Goal: Find specific page/section: Find specific page/section

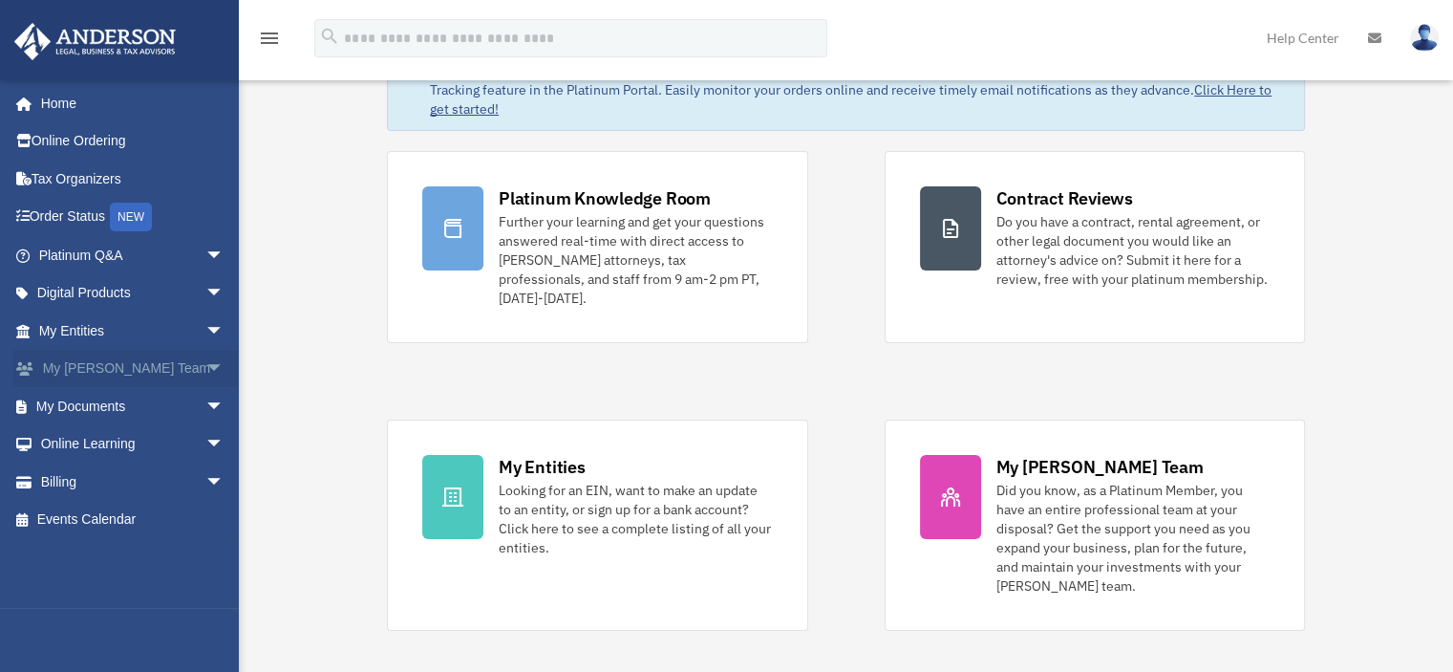
scroll to position [80, 0]
click at [98, 402] on link "My Documents arrow_drop_down" at bounding box center [133, 406] width 240 height 38
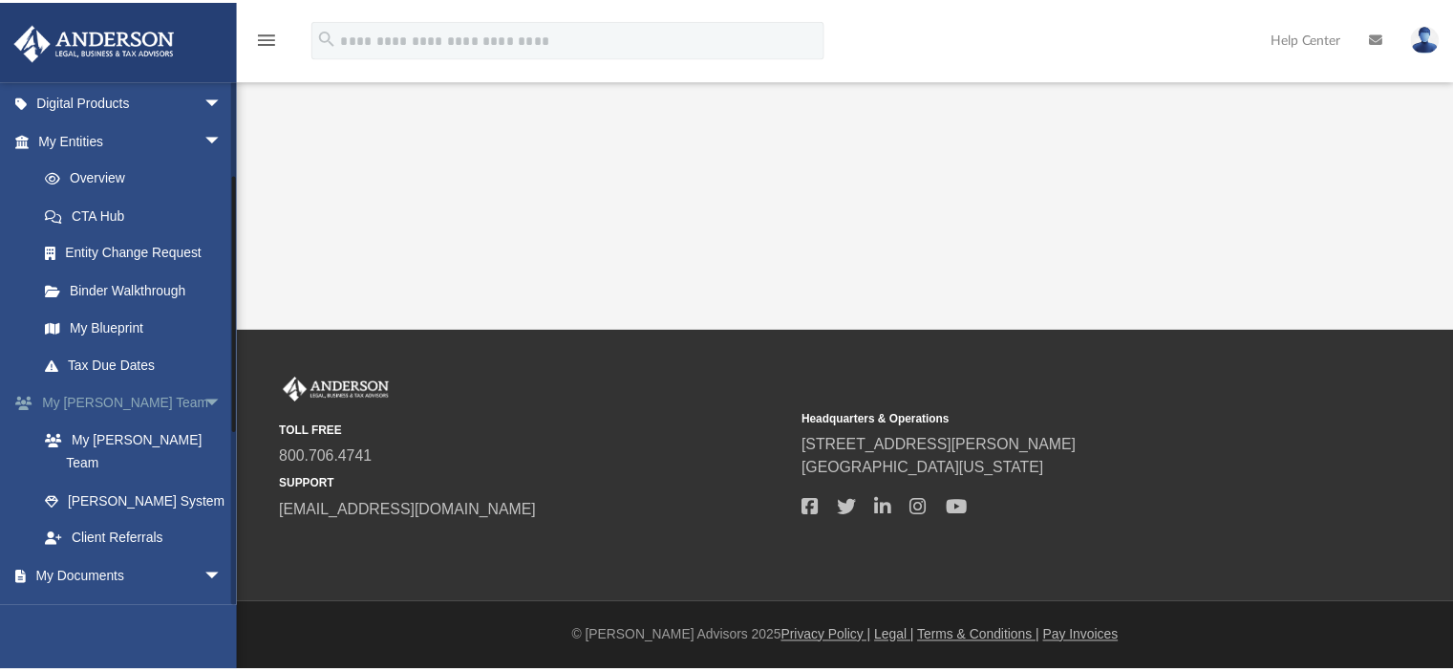
scroll to position [287, 0]
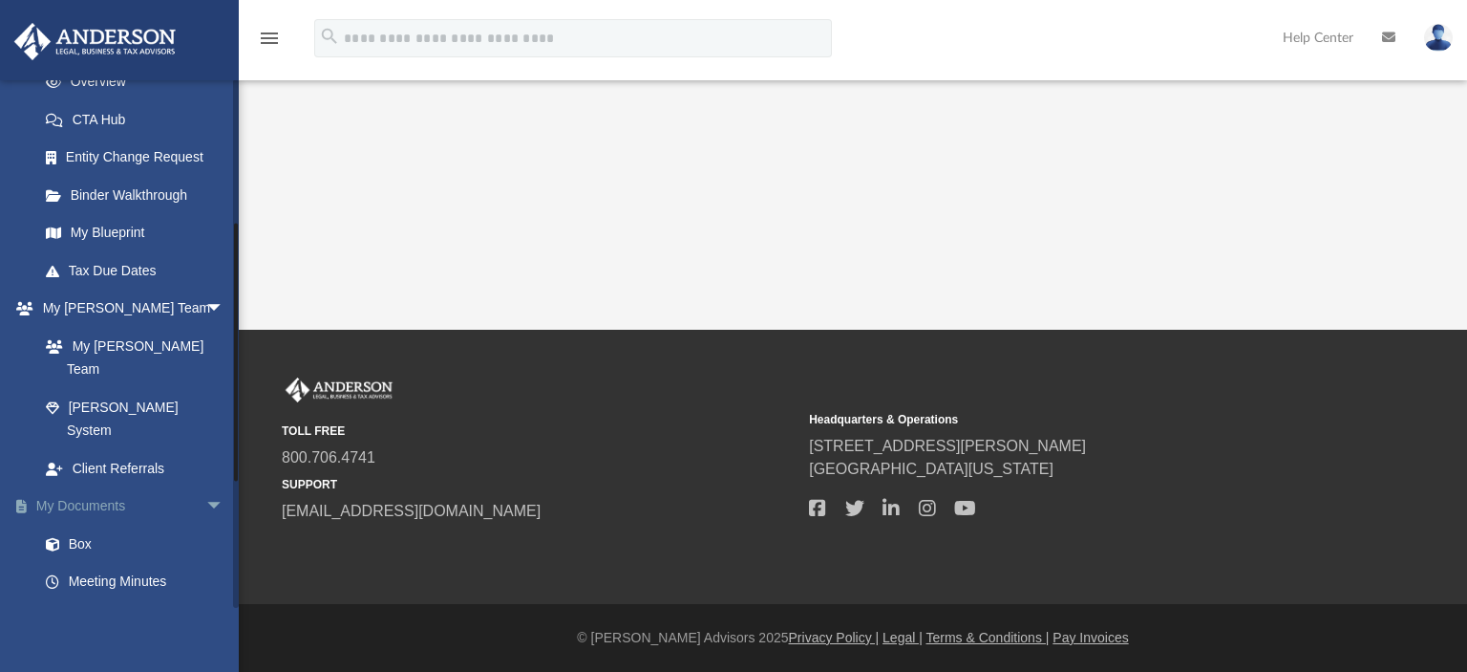
click at [108, 487] on link "My Documents arrow_drop_down" at bounding box center [133, 506] width 240 height 38
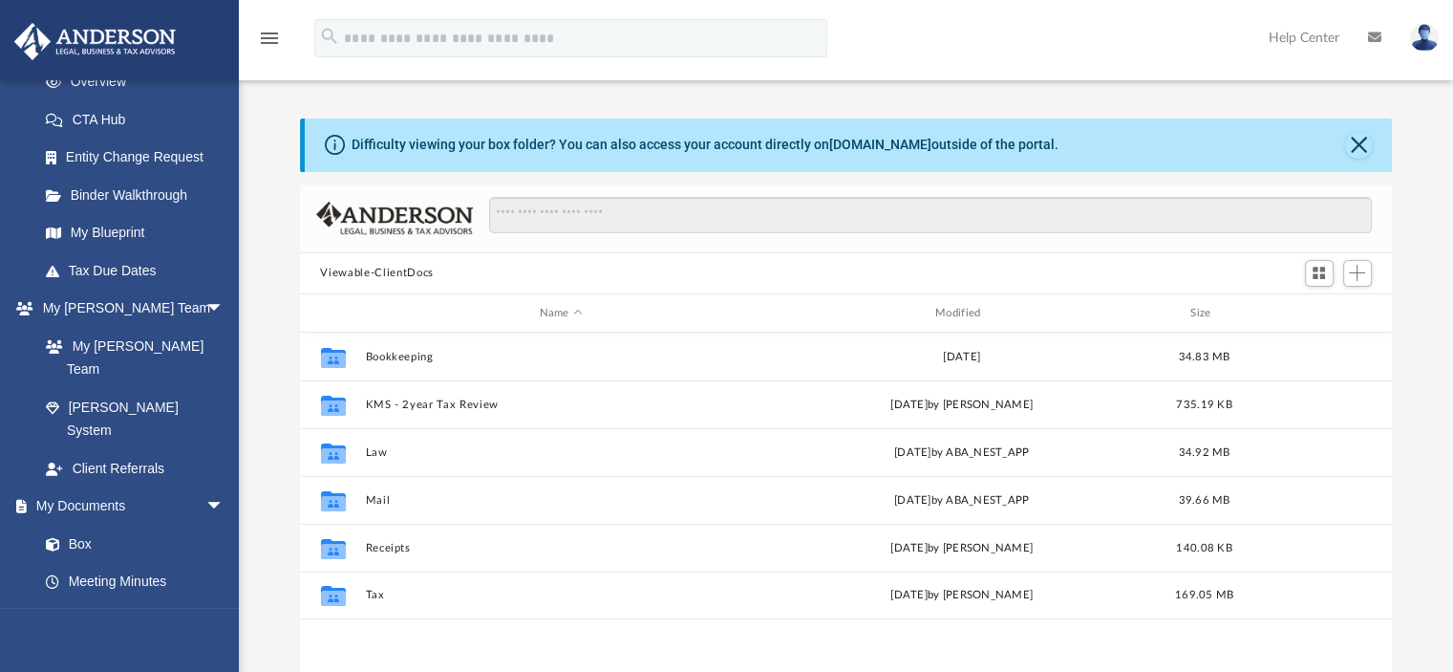
scroll to position [96, 0]
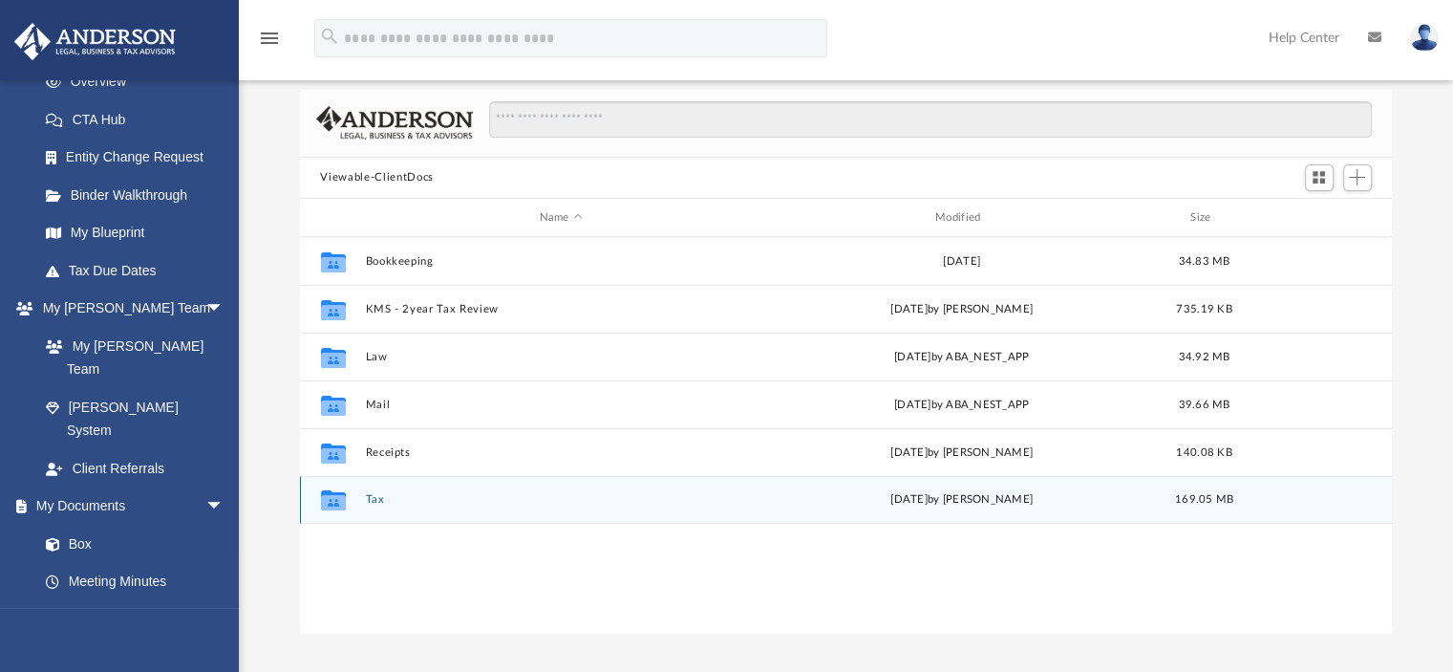
click at [364, 495] on div "Collaborated Folder Tax [DATE] by [PERSON_NAME] 169.05 MB" at bounding box center [846, 500] width 1093 height 48
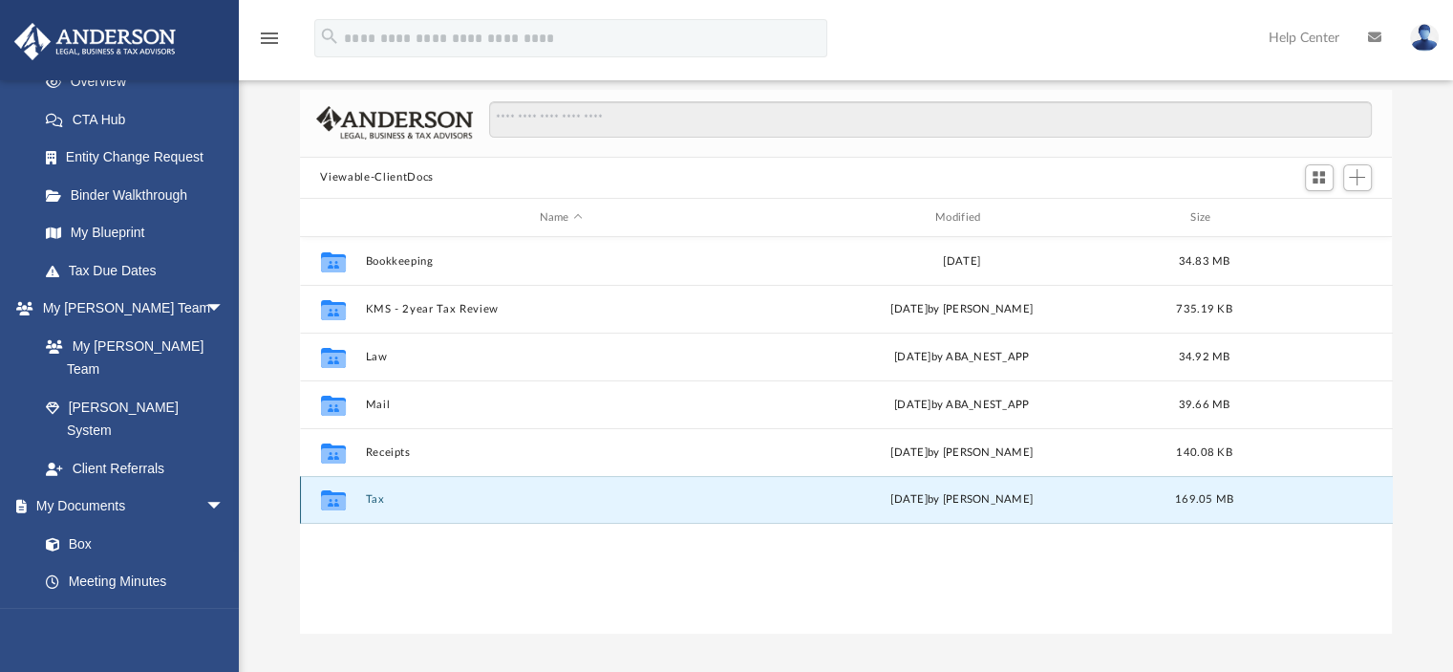
click at [366, 497] on button "Tax" at bounding box center [561, 500] width 392 height 12
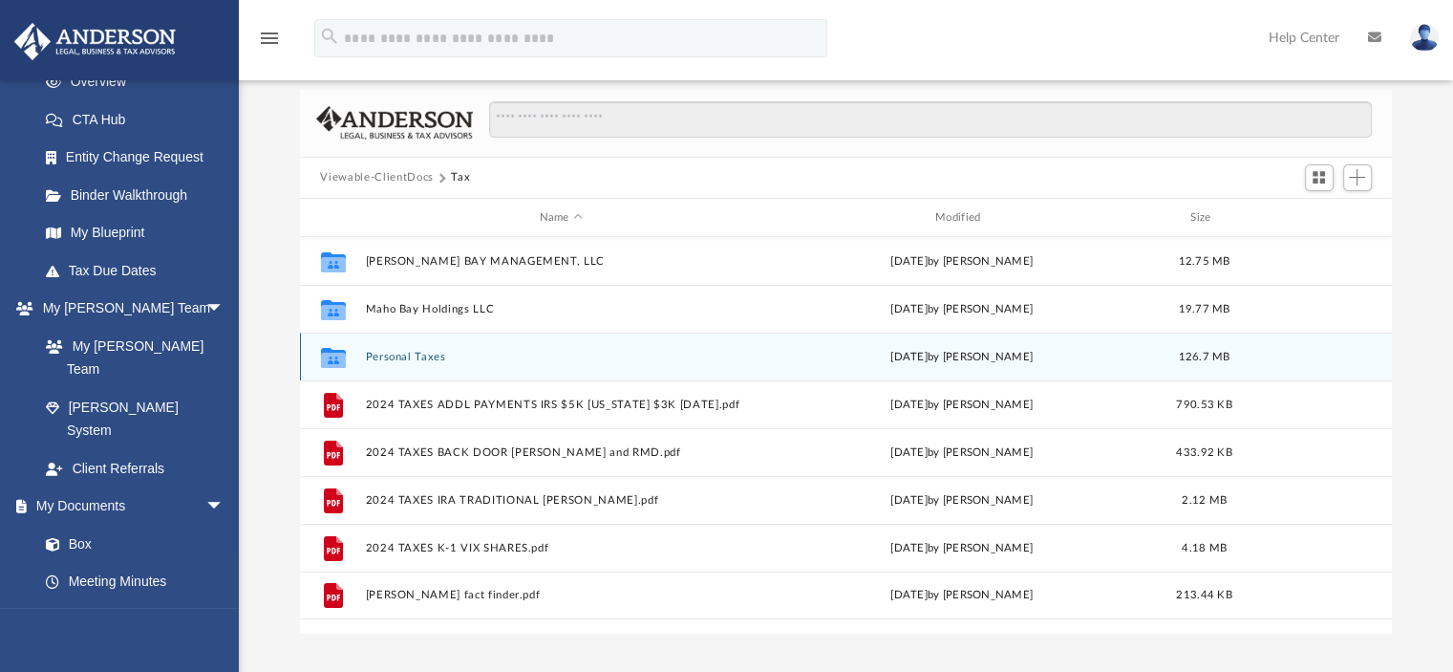
click at [382, 356] on button "Personal Taxes" at bounding box center [561, 357] width 392 height 12
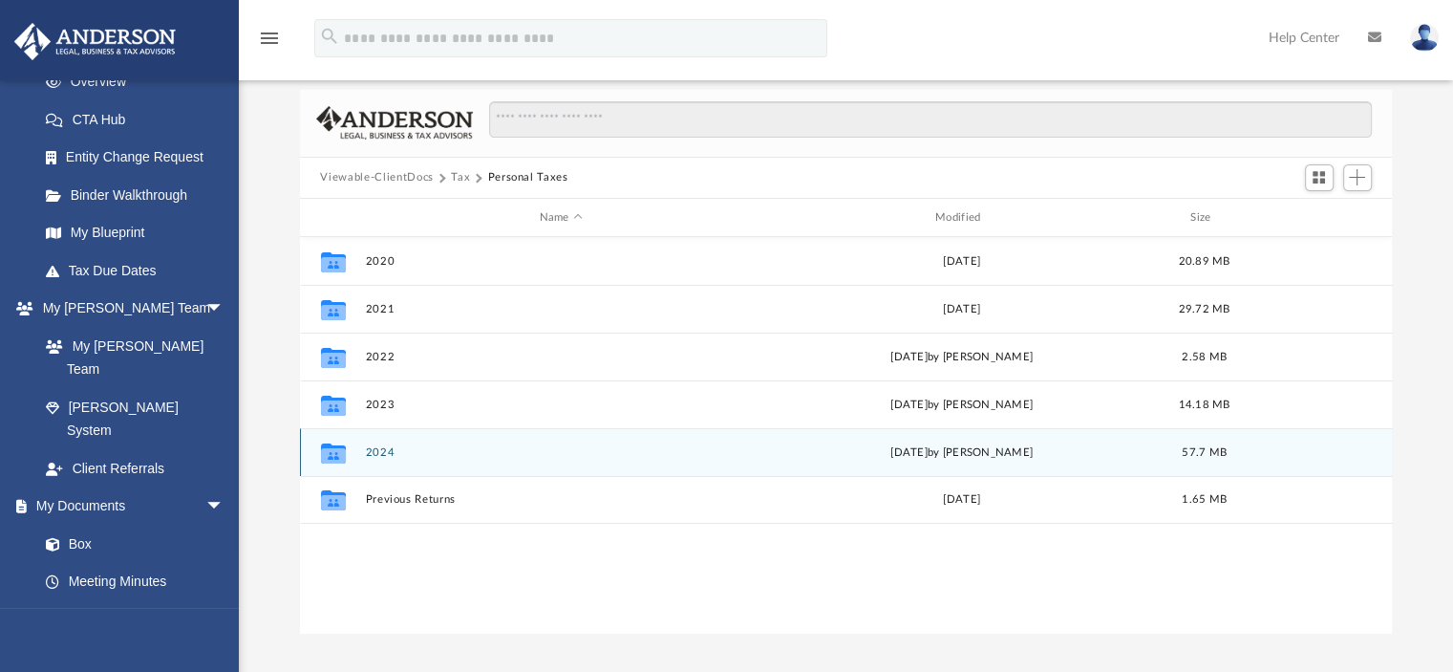
click at [382, 449] on button "2024" at bounding box center [561, 452] width 392 height 12
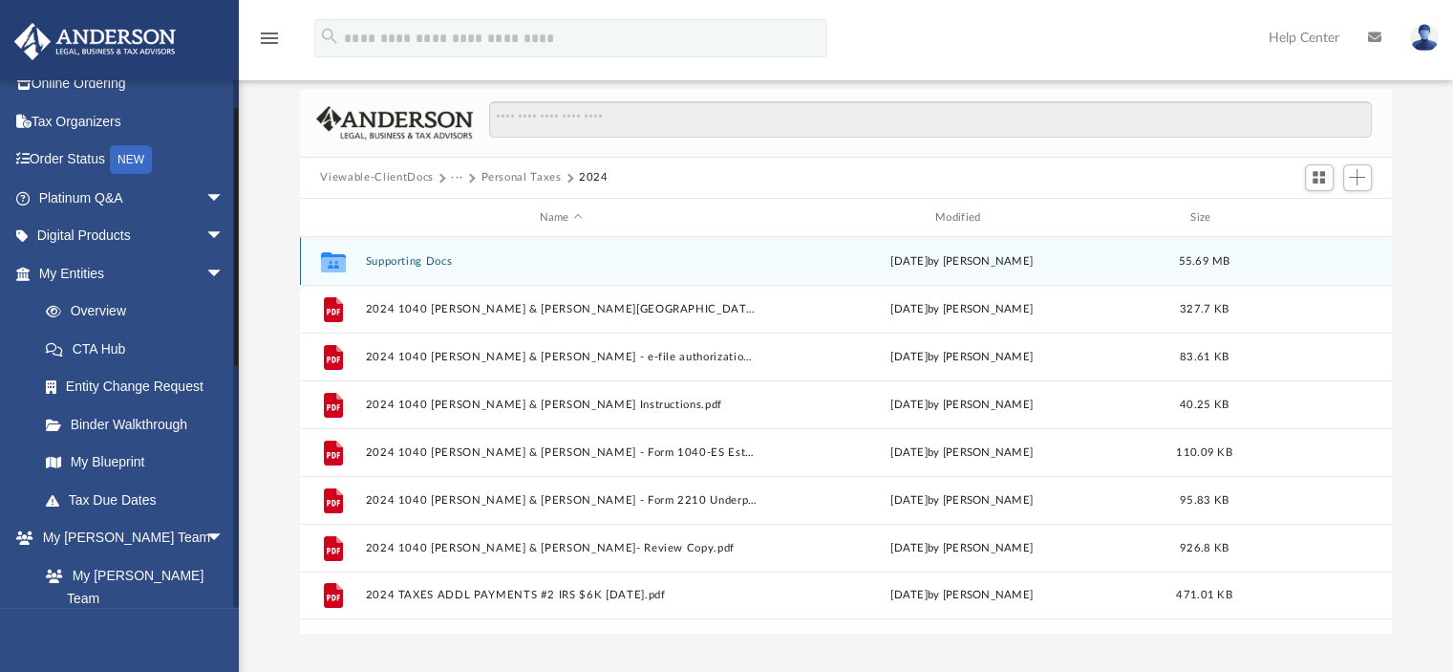
scroll to position [0, 0]
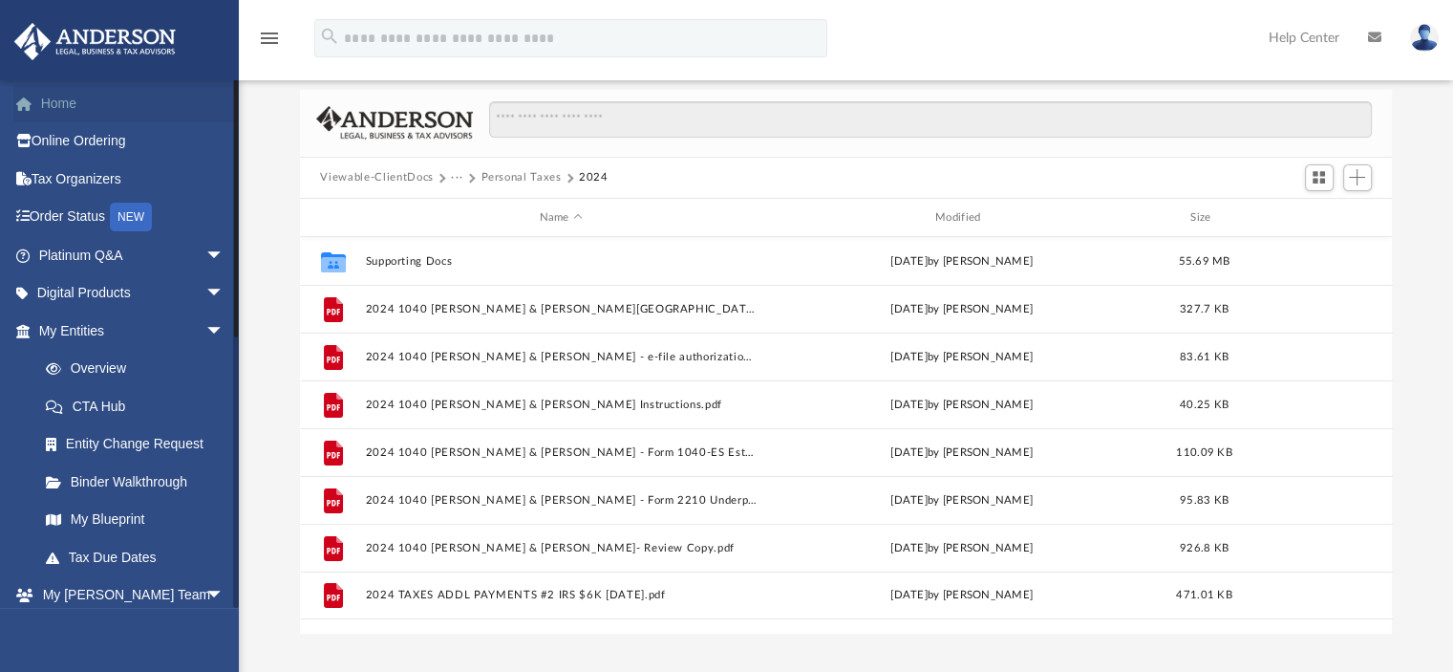
click at [71, 106] on link "Home" at bounding box center [133, 103] width 240 height 38
